Goal: Information Seeking & Learning: Understand process/instructions

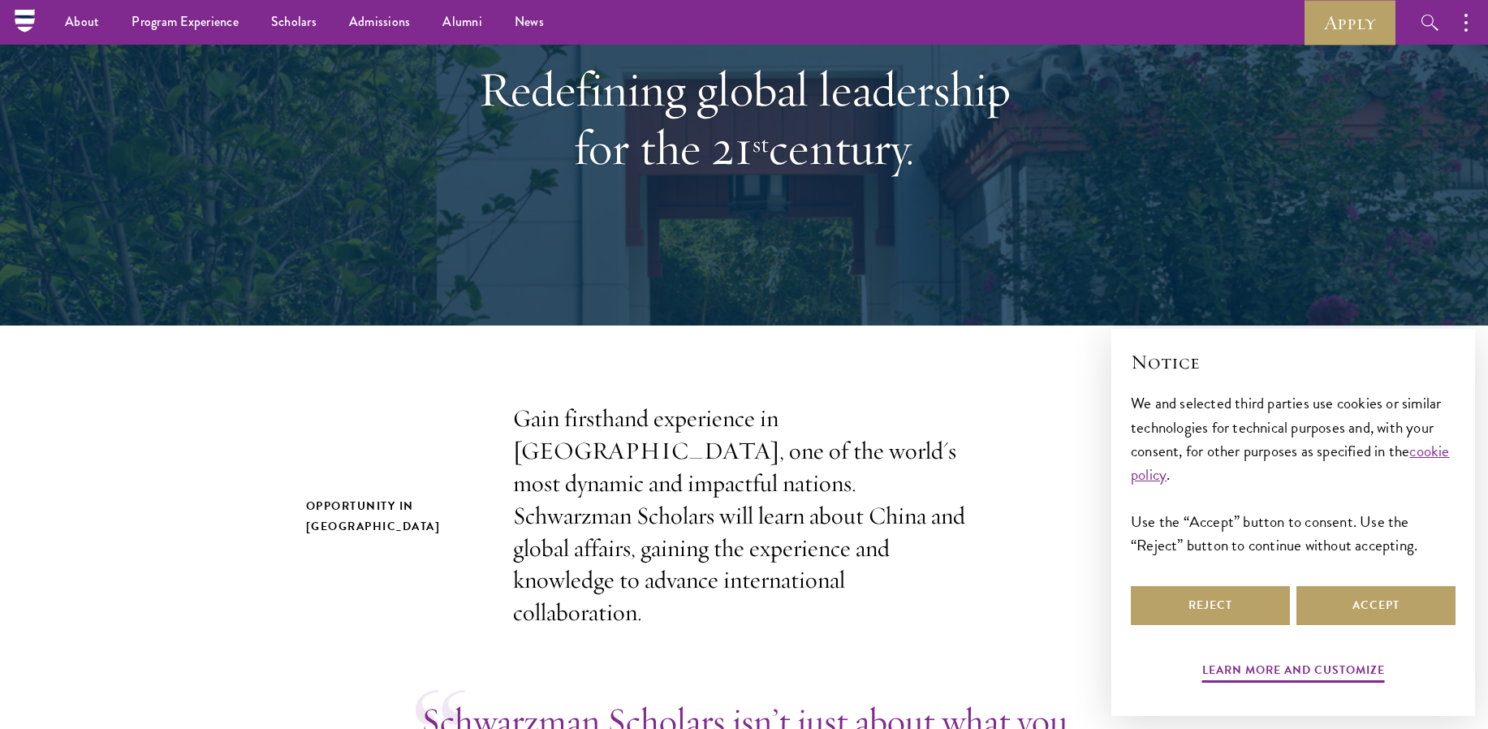
scroll to position [81, 0]
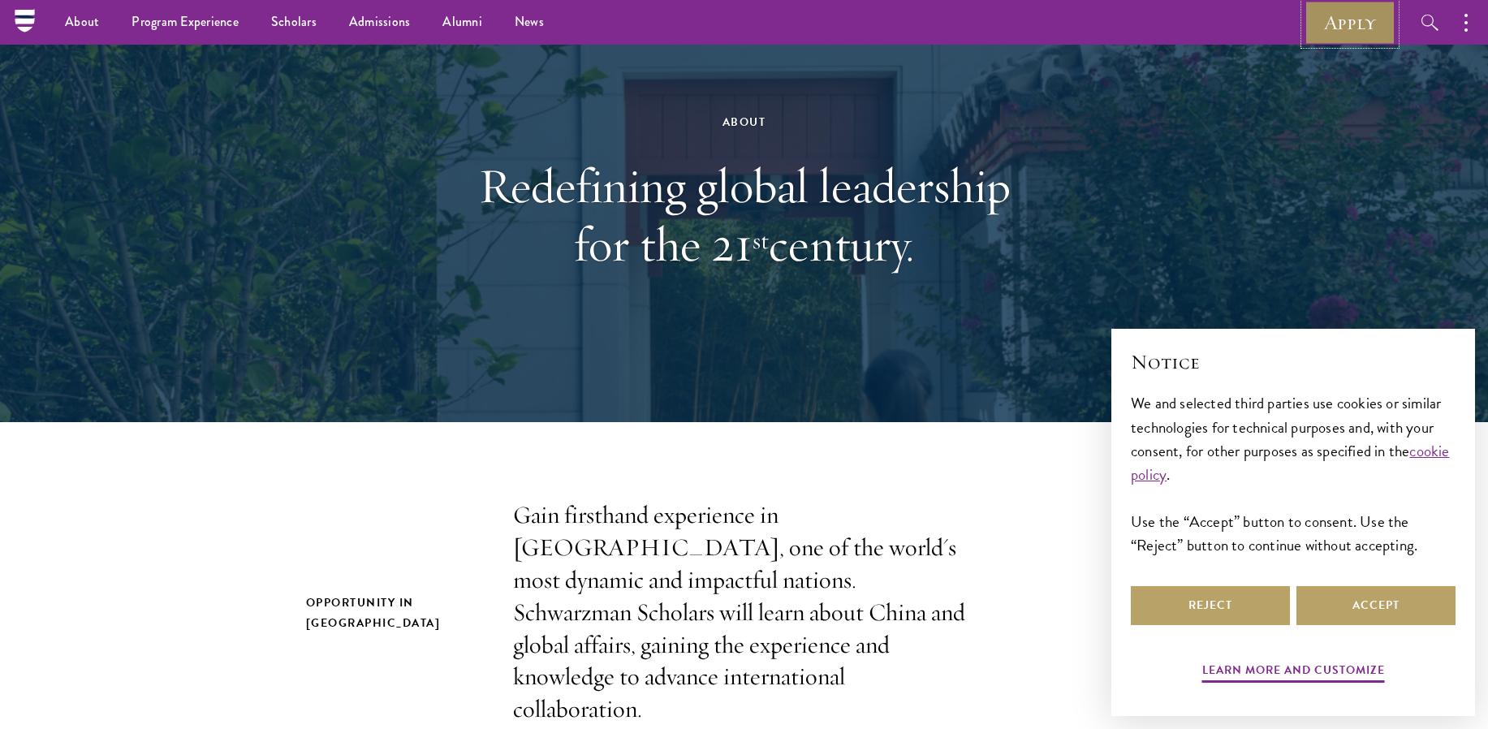
click at [1350, 24] on link "Apply" at bounding box center [1349, 22] width 91 height 45
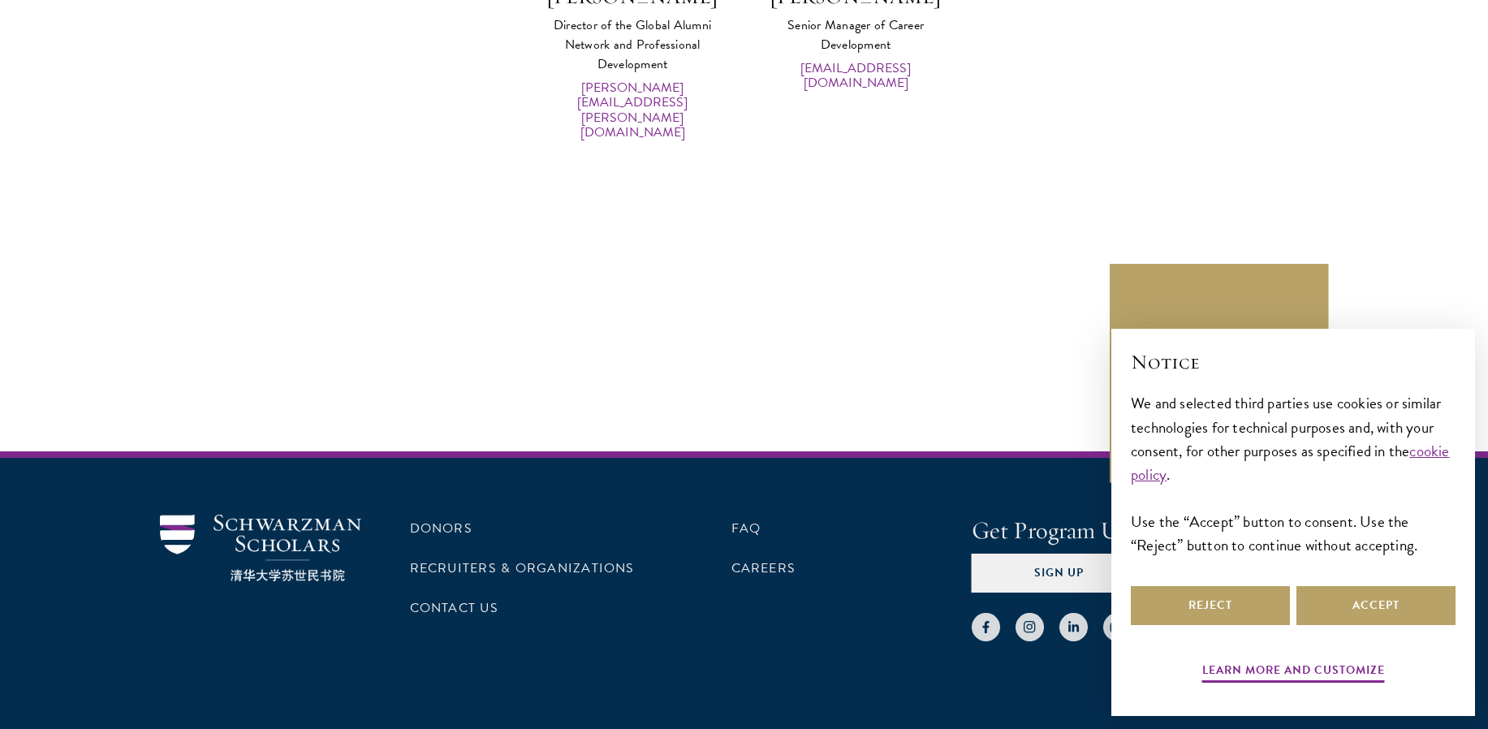
scroll to position [8240, 0]
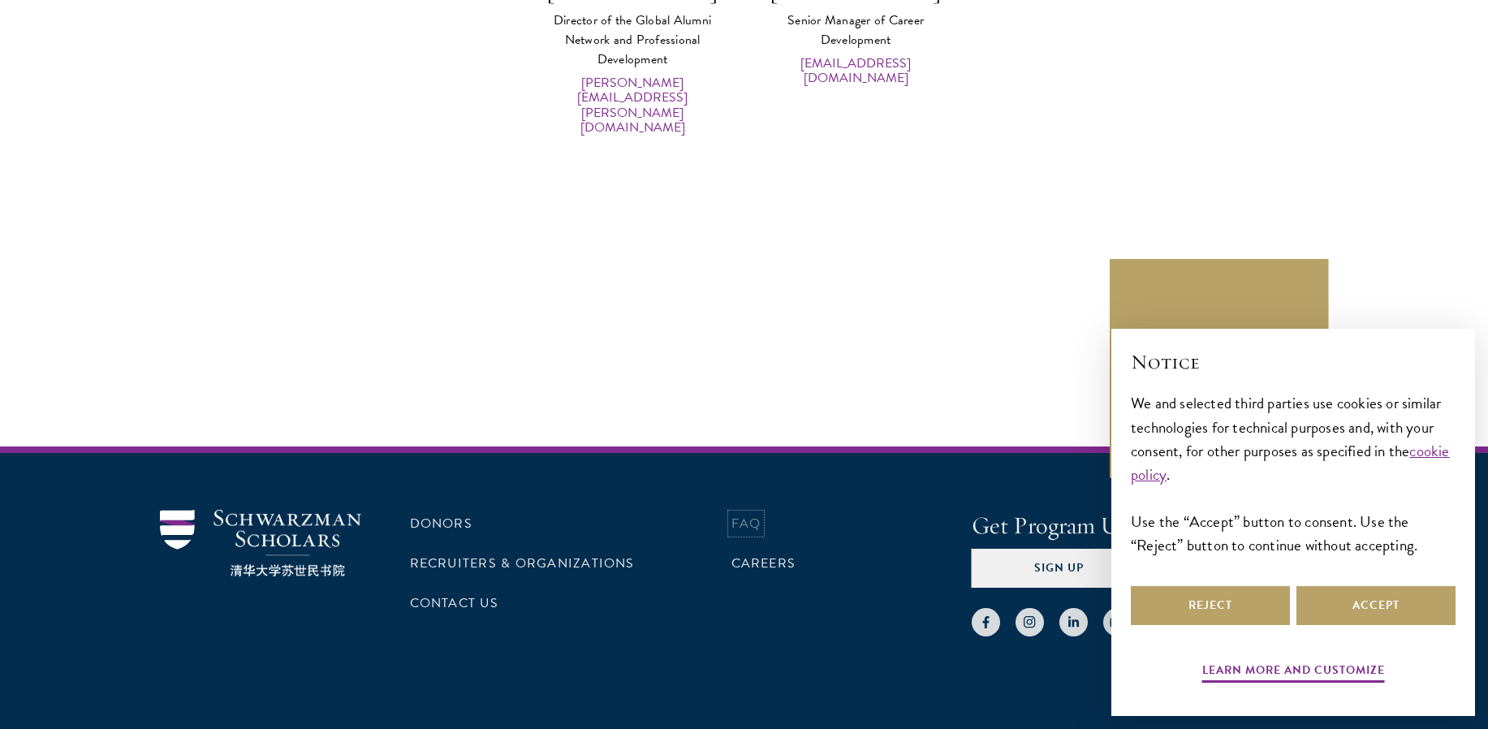
click at [745, 514] on link "FAQ" at bounding box center [746, 523] width 30 height 19
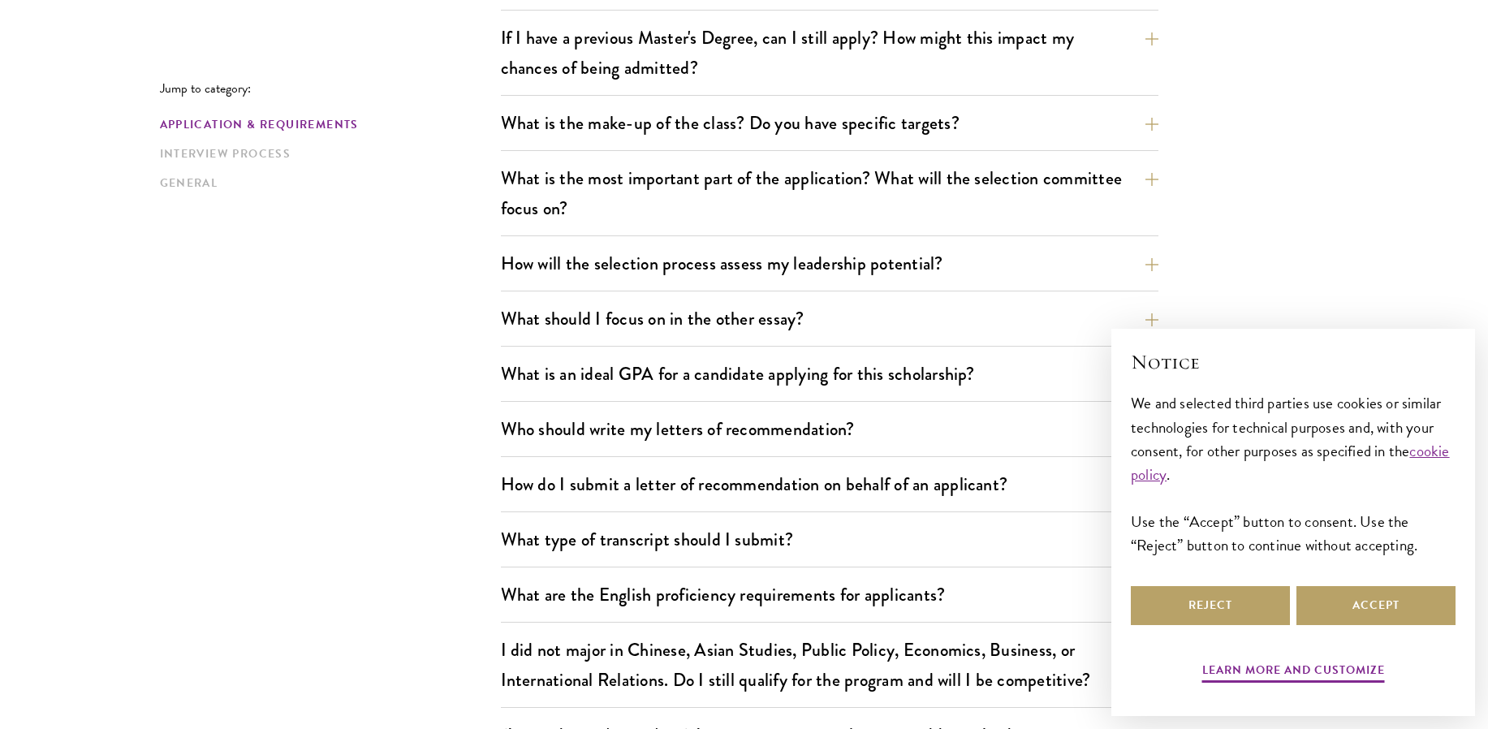
scroll to position [812, 0]
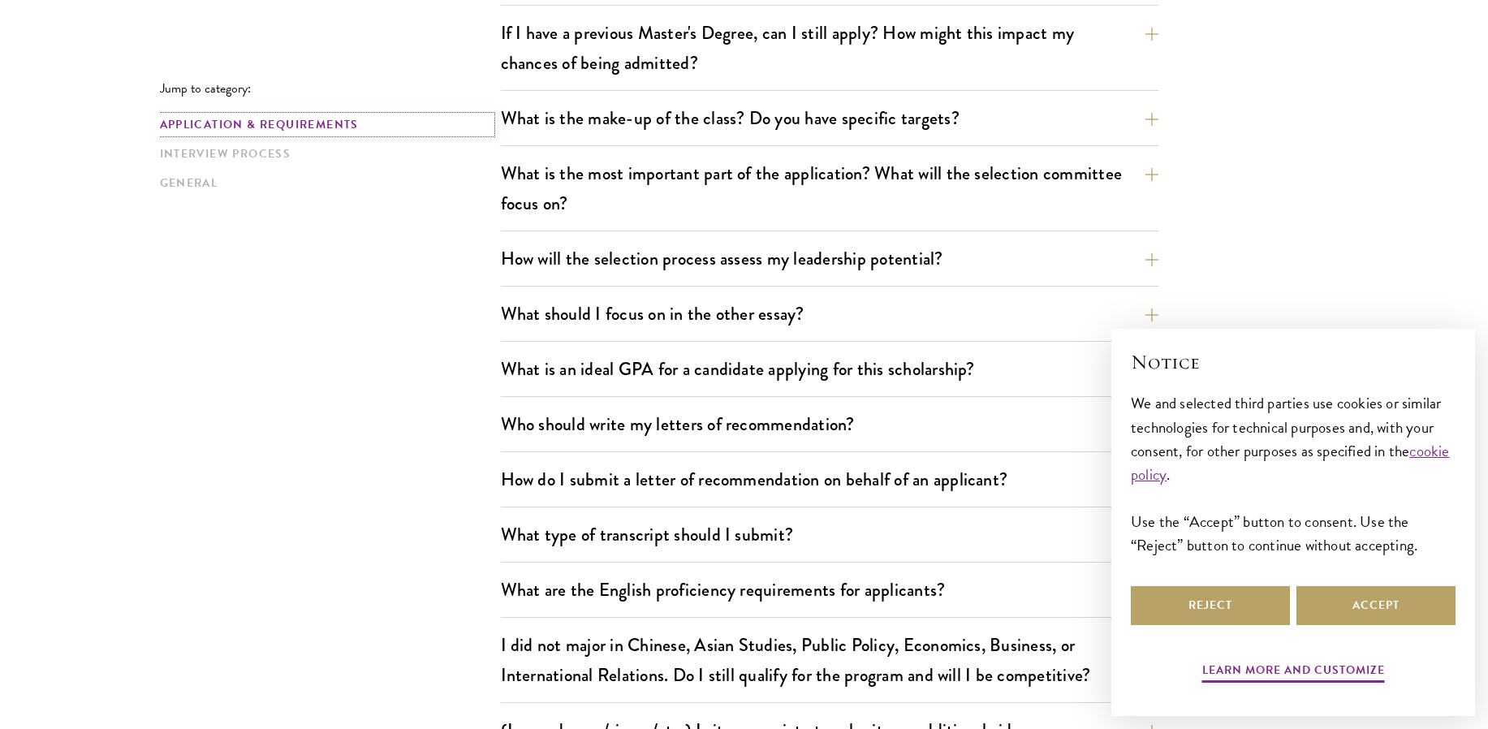
click at [313, 125] on link "Application & Requirements" at bounding box center [325, 124] width 331 height 17
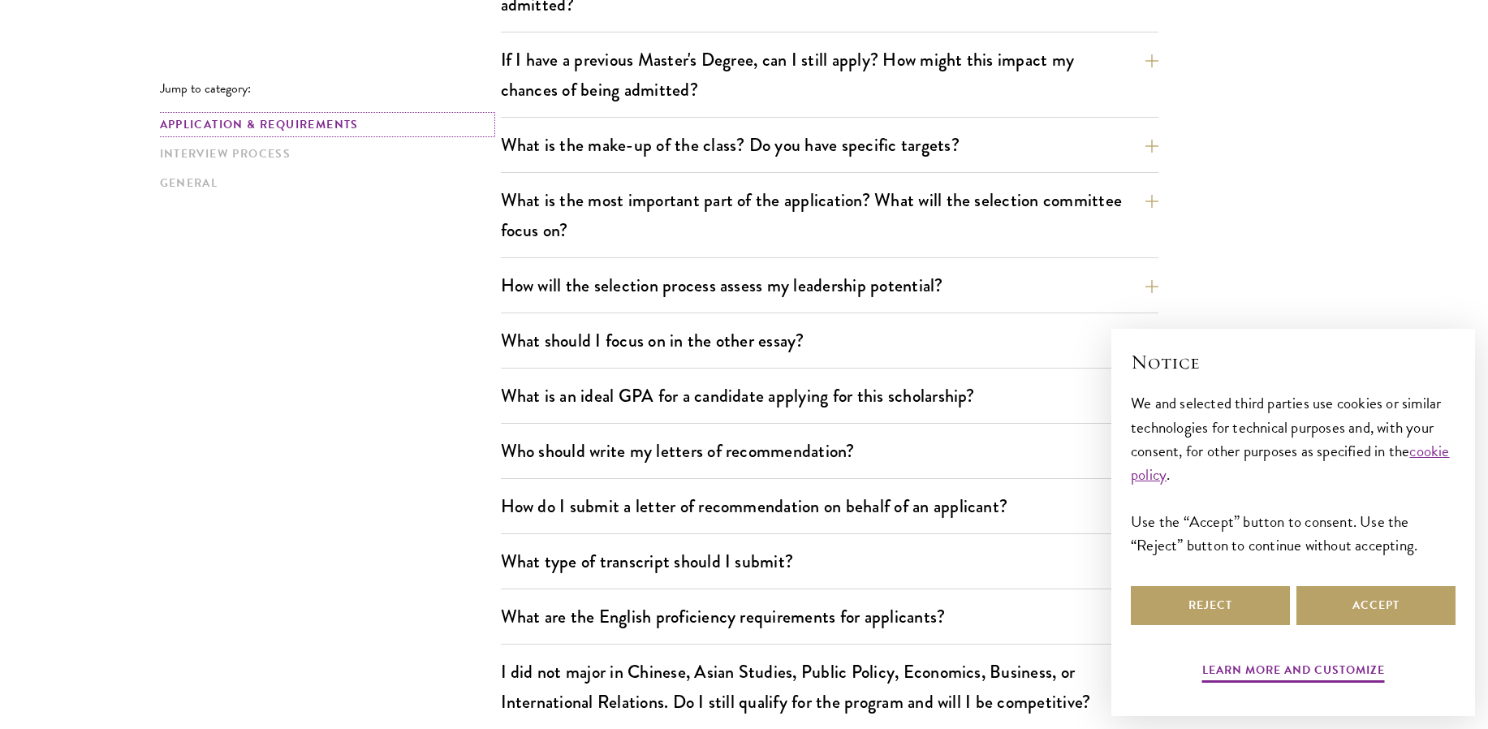
scroll to position [805, 0]
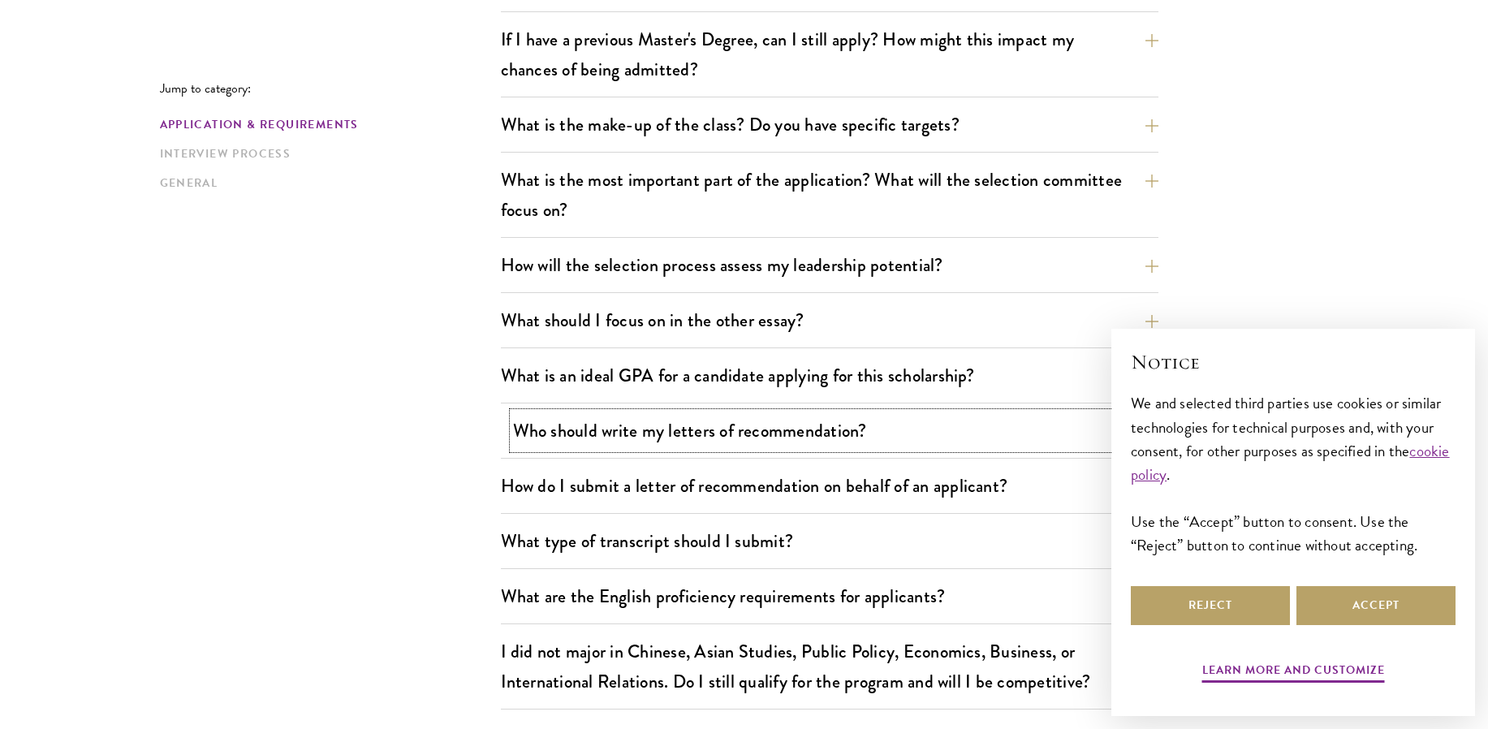
click at [636, 433] on button "Who should write my letters of recommendation?" at bounding box center [841, 430] width 657 height 37
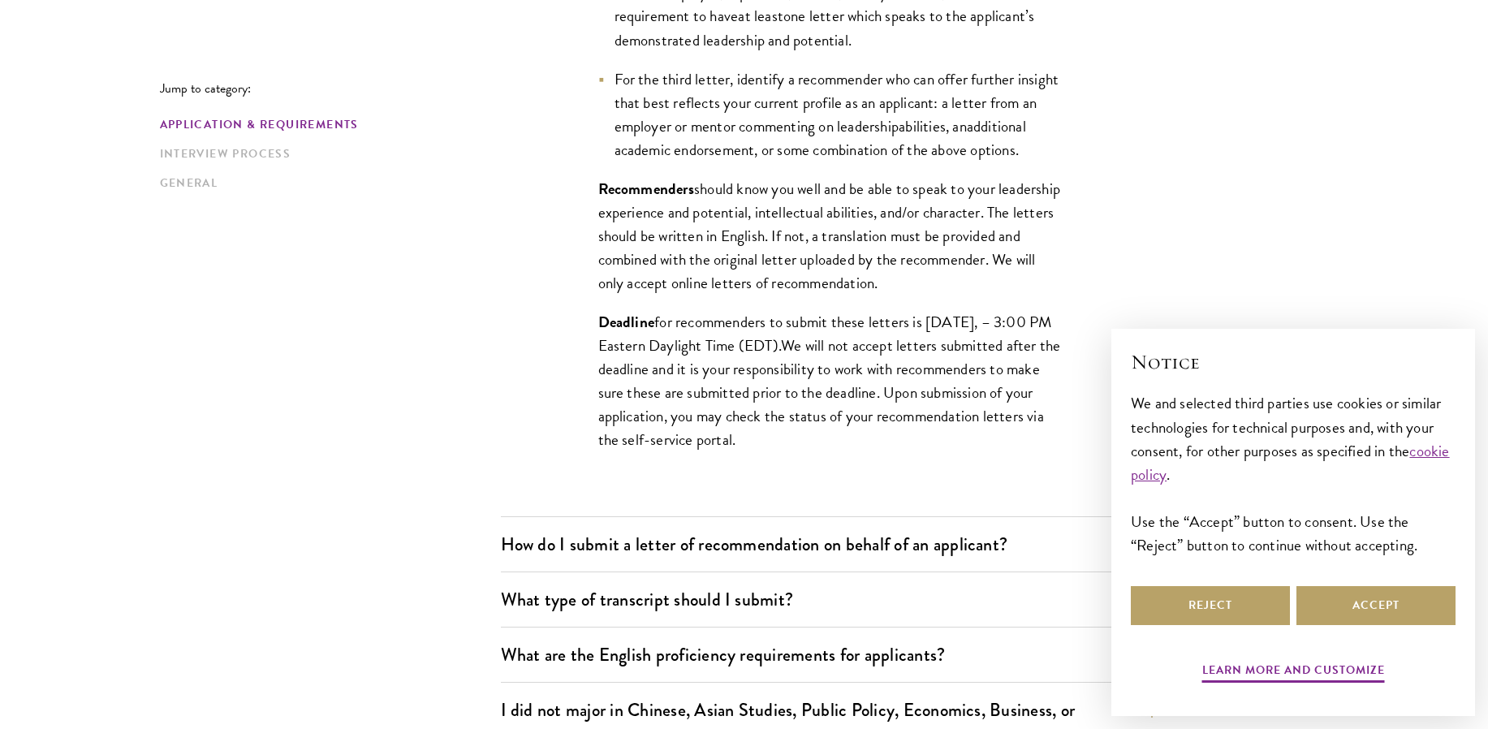
scroll to position [1536, 0]
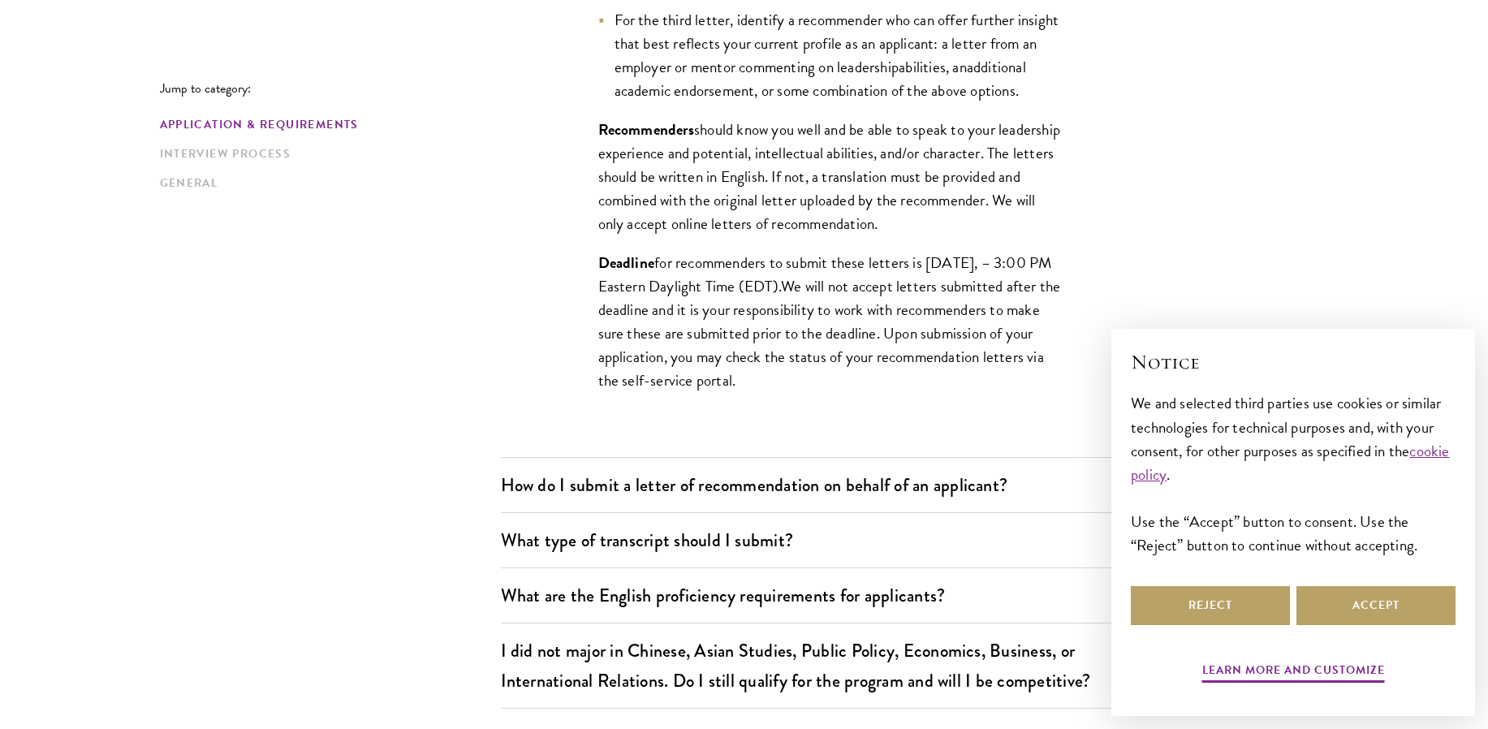
click at [894, 235] on span "should know you well and be able to speak to your leadership experience and pot…" at bounding box center [829, 177] width 462 height 118
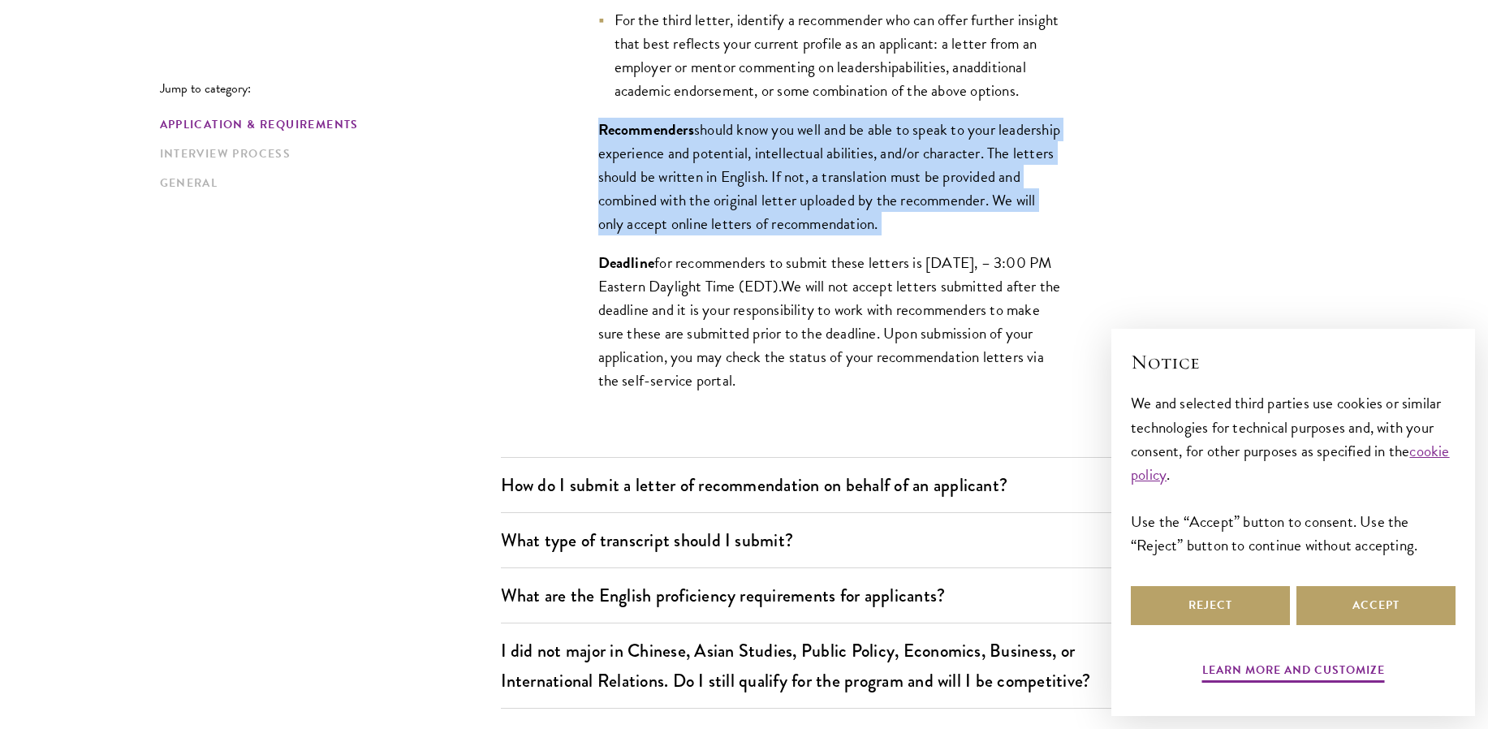
click at [894, 235] on span "should know you well and be able to speak to your leadership experience and pot…" at bounding box center [829, 177] width 462 height 118
click at [842, 235] on span "should know you well and be able to speak to your leadership experience and pot…" at bounding box center [829, 177] width 462 height 118
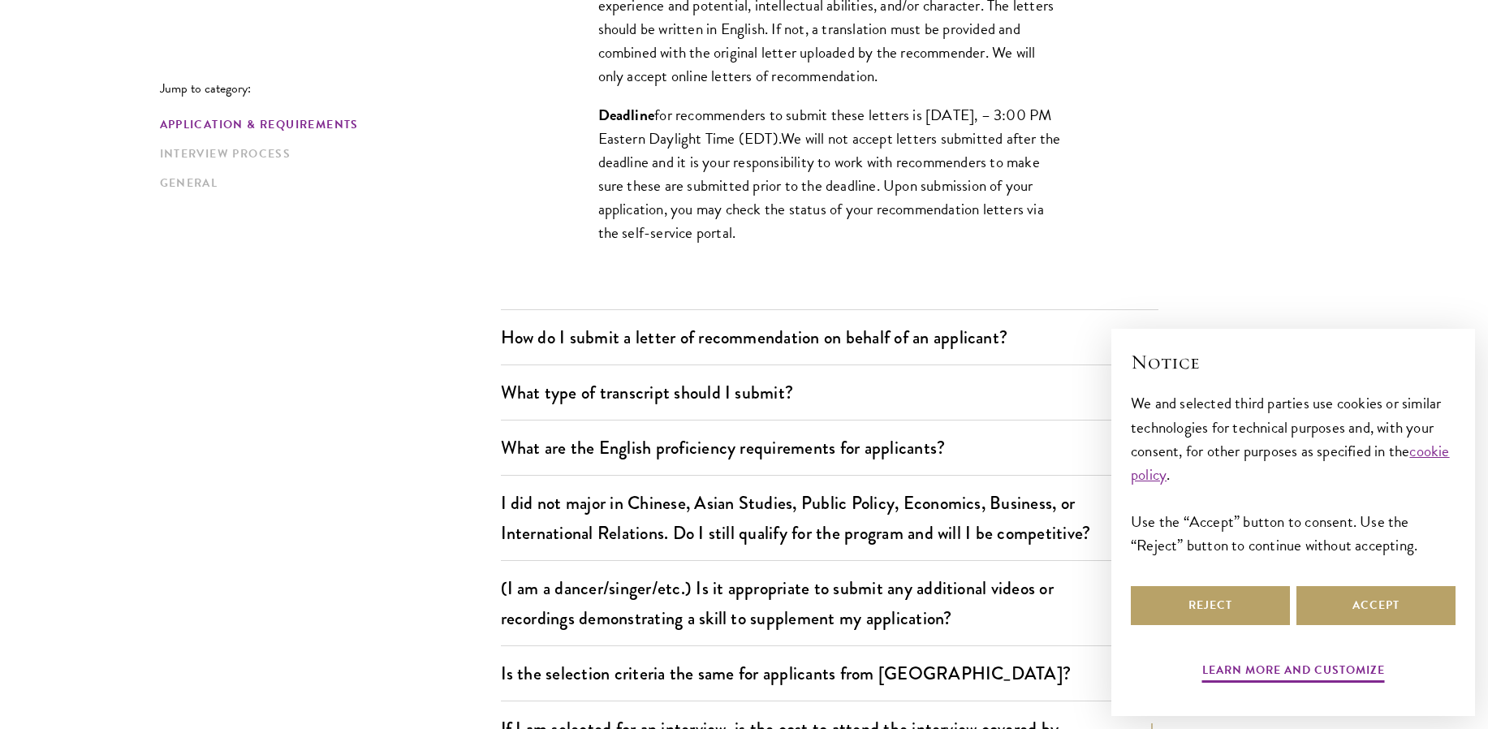
scroll to position [1860, 0]
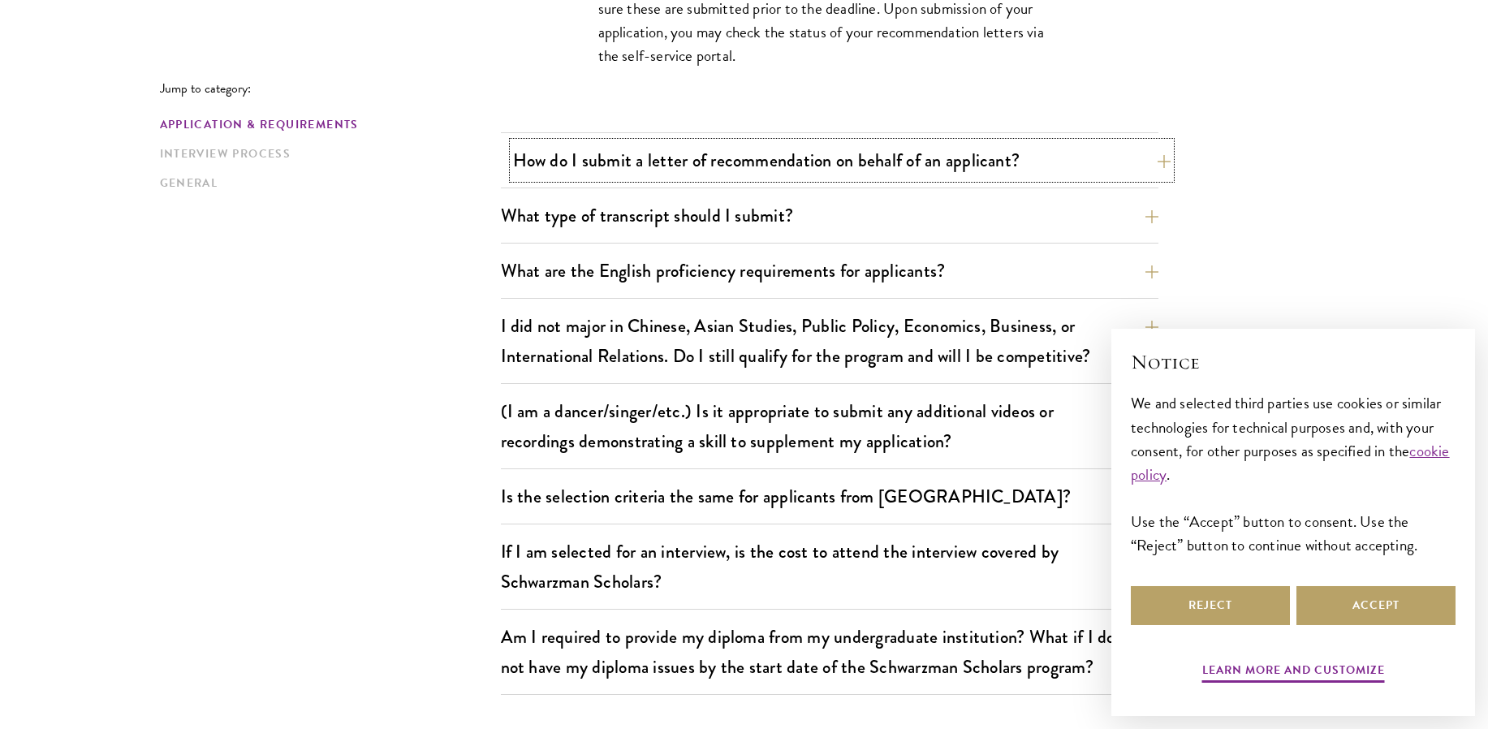
click at [839, 153] on button "How do I submit a letter of recommendation on behalf of an applicant?" at bounding box center [841, 160] width 657 height 37
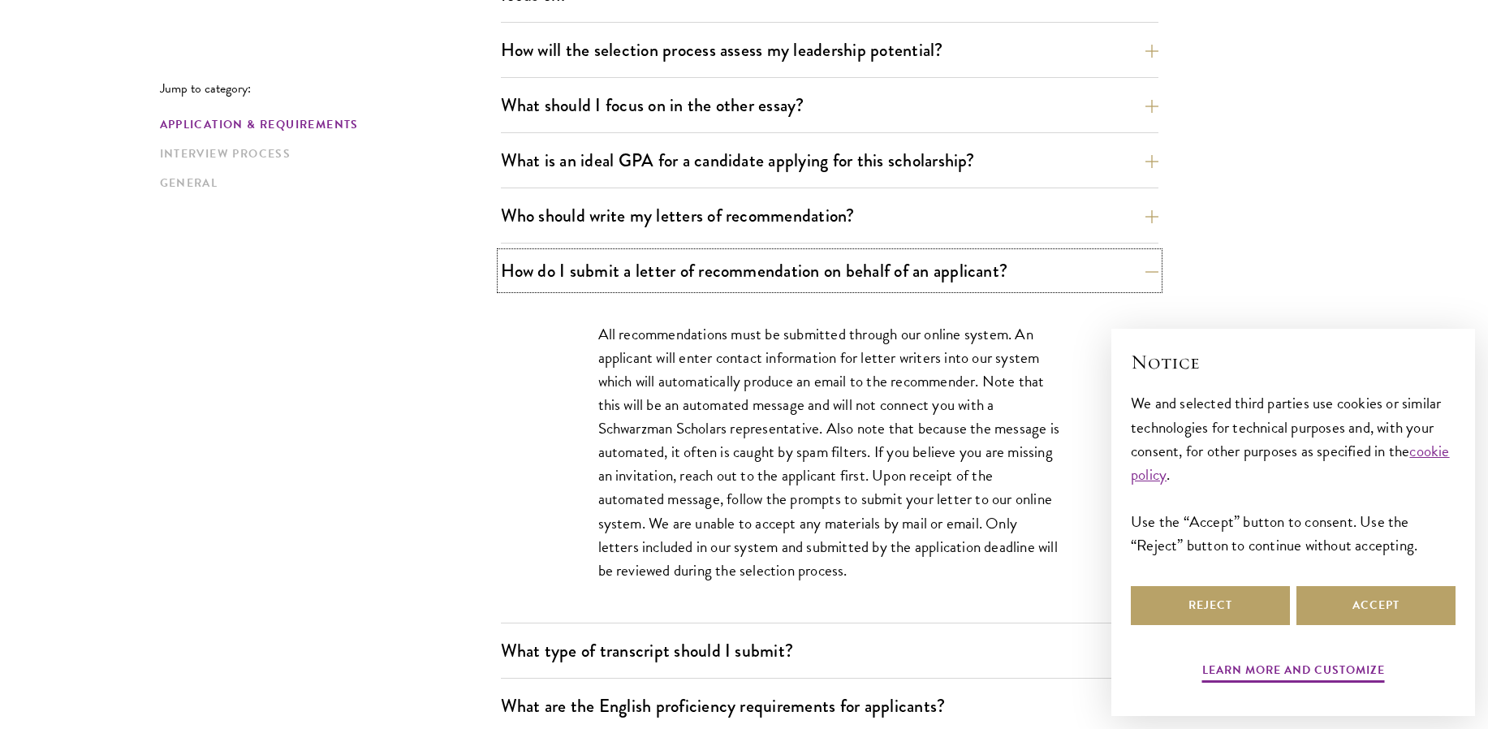
scroll to position [1049, 0]
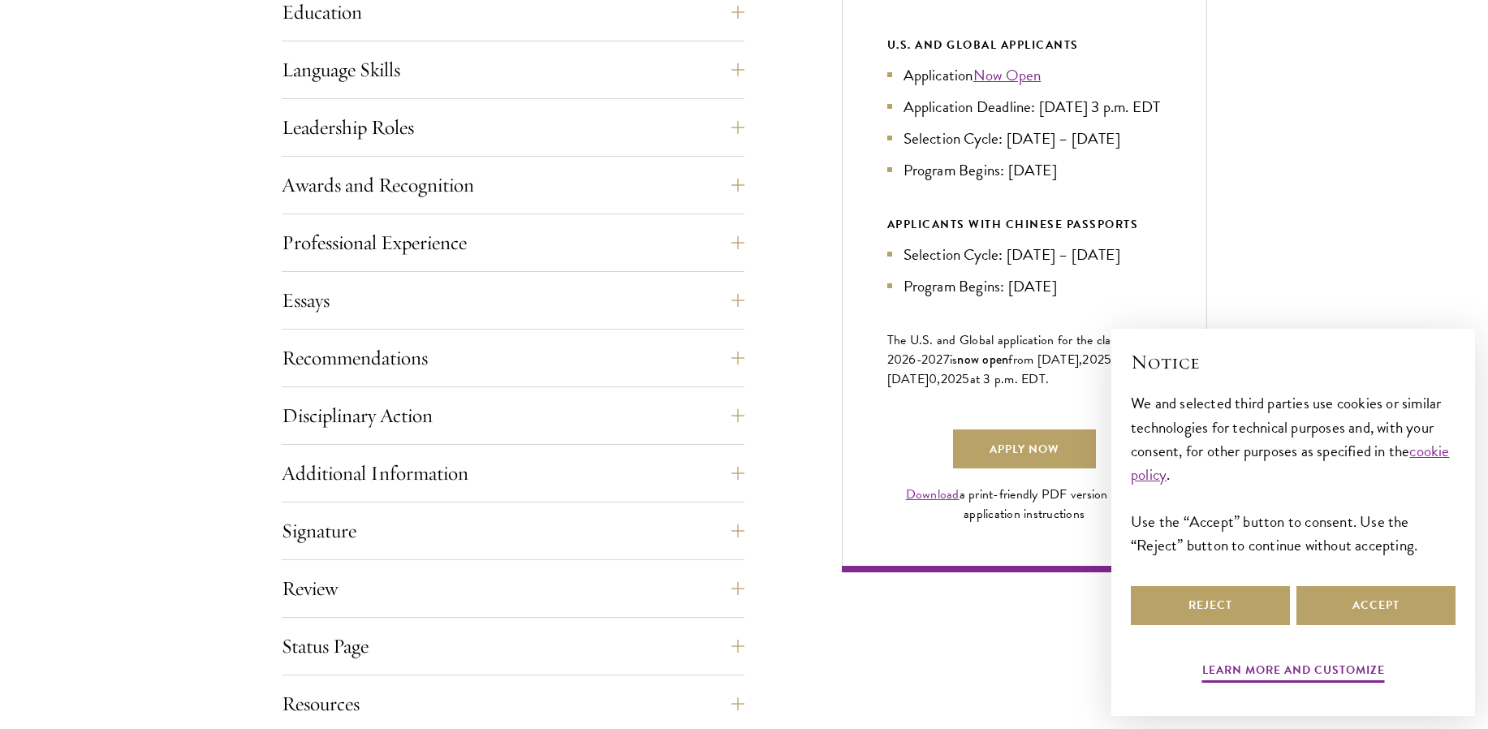
scroll to position [893, 0]
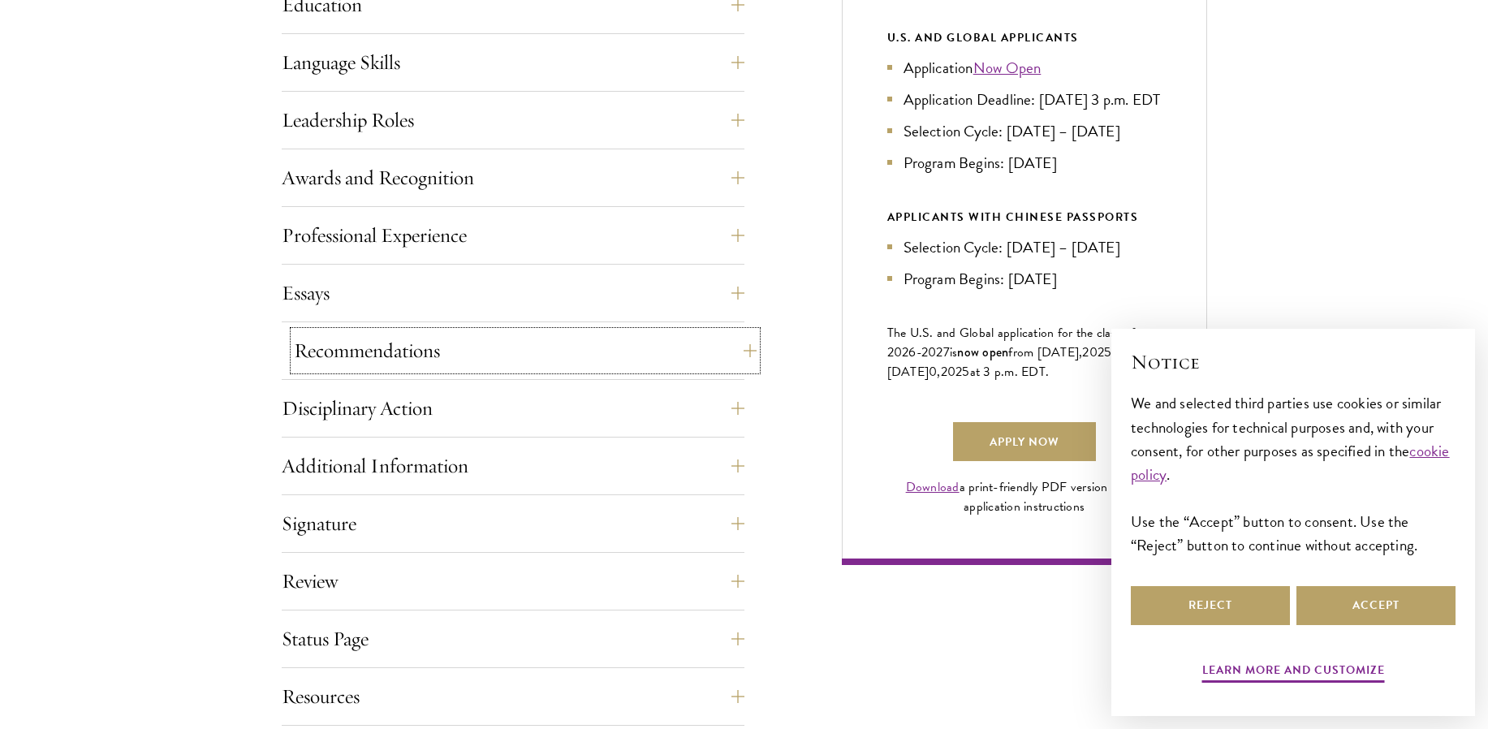
click at [571, 331] on button "Recommendations" at bounding box center [525, 350] width 463 height 39
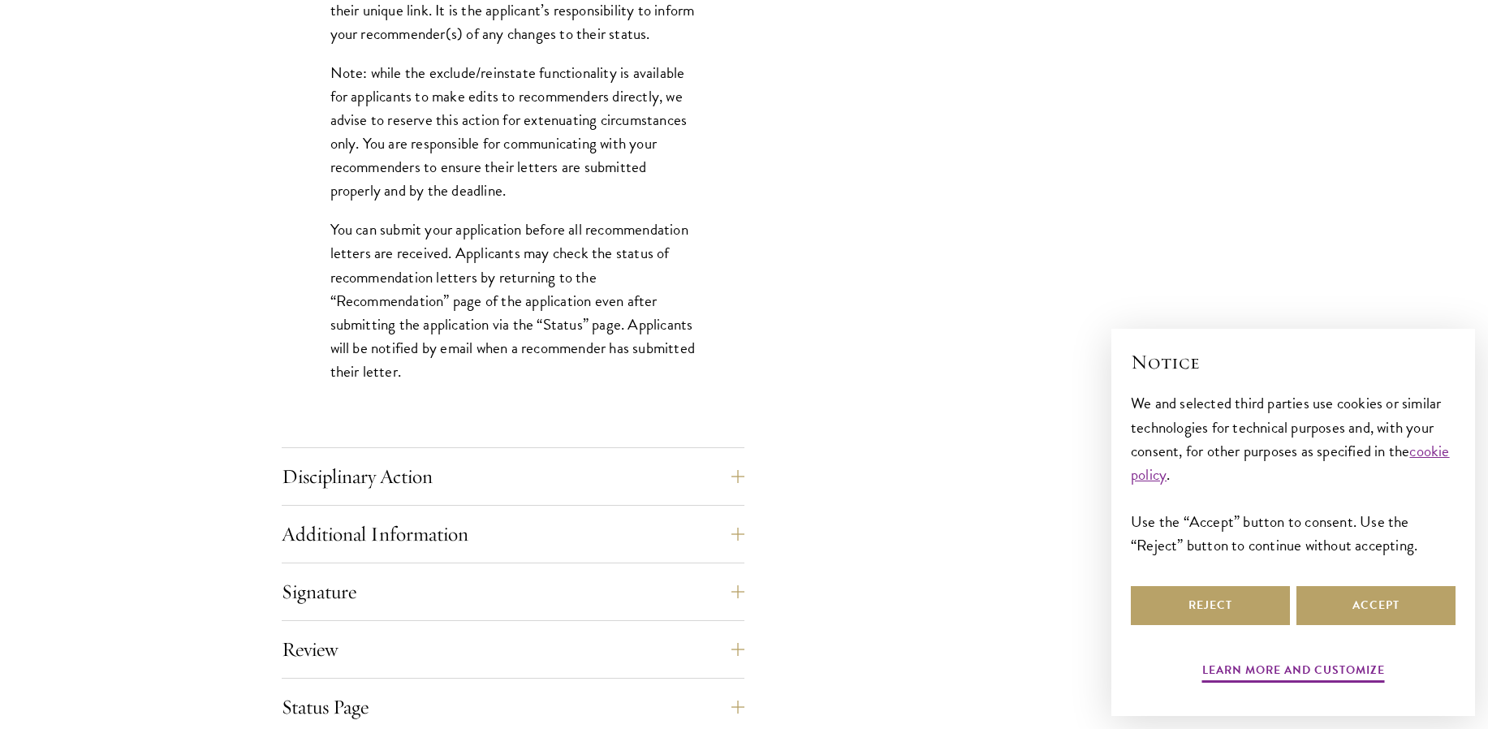
scroll to position [2191, 0]
